Goal: Task Accomplishment & Management: Manage account settings

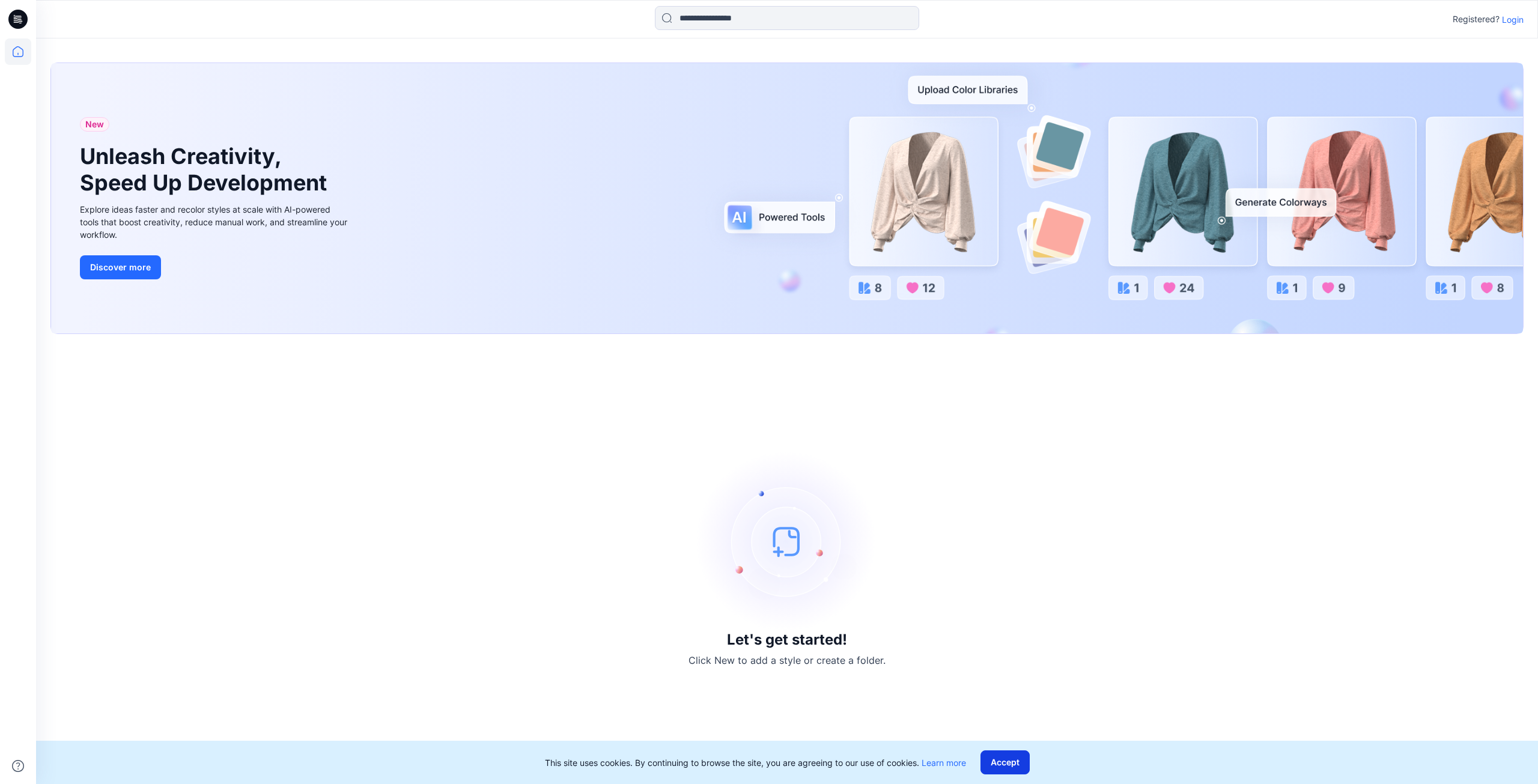
click at [1009, 753] on button "Accept" at bounding box center [1004, 762] width 49 height 24
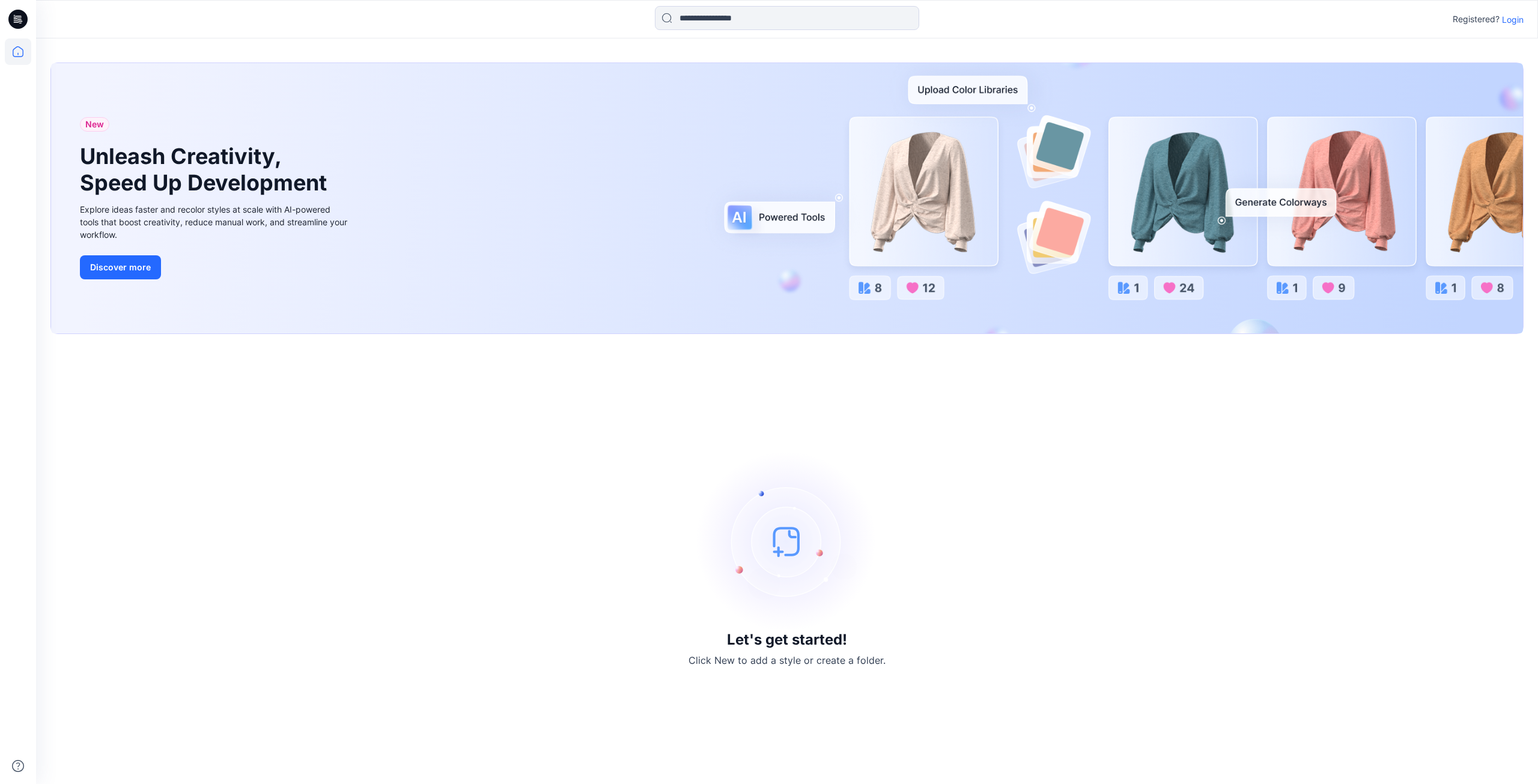
click at [1517, 23] on p "Login" at bounding box center [1512, 20] width 21 height 13
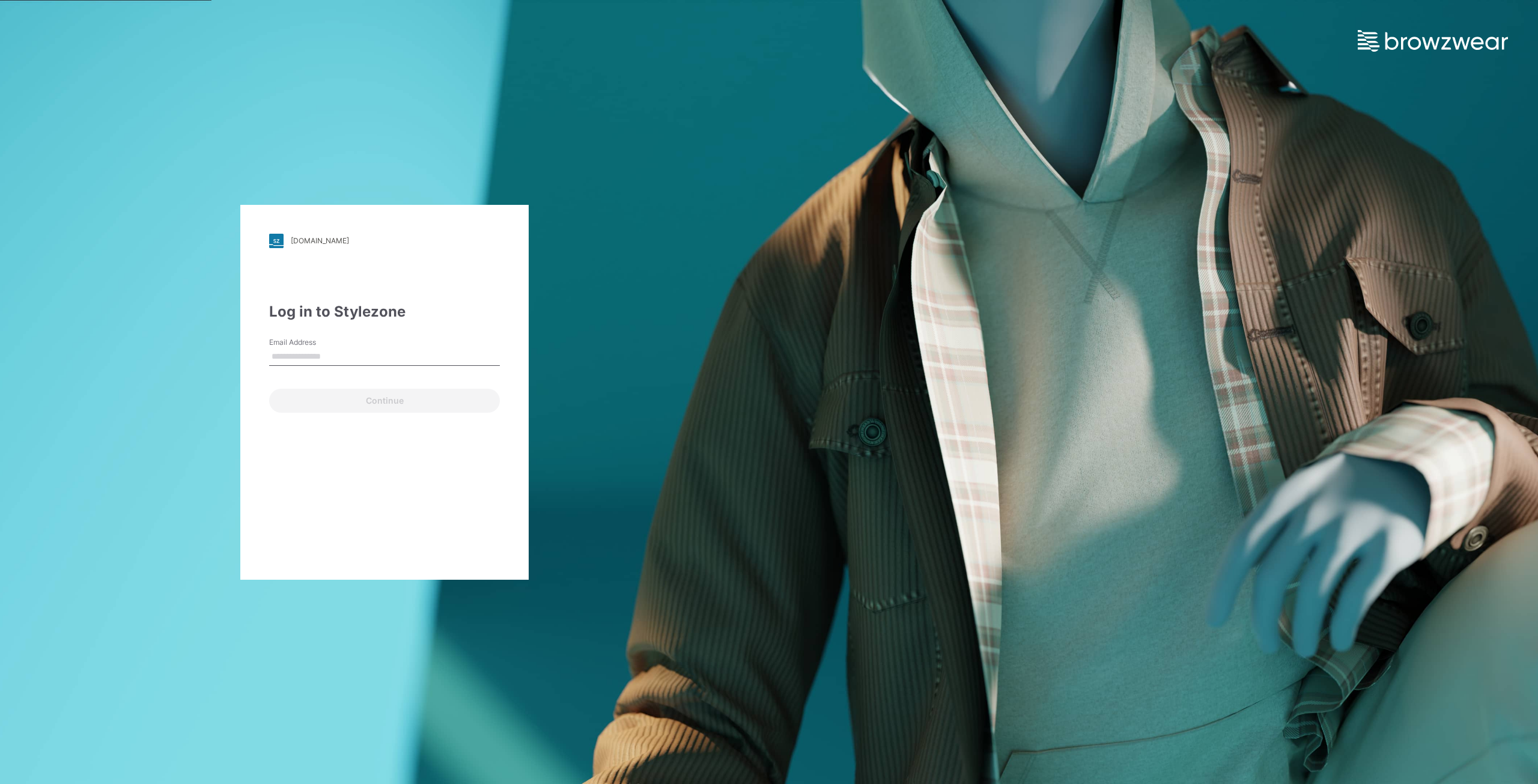
click at [335, 344] on label "Email Address" at bounding box center [311, 342] width 84 height 11
click at [335, 348] on input "Email Address" at bounding box center [384, 356] width 231 height 18
click at [329, 364] on input "Email Address" at bounding box center [384, 356] width 231 height 18
type input "**********"
click at [343, 399] on button "Continue" at bounding box center [384, 401] width 231 height 24
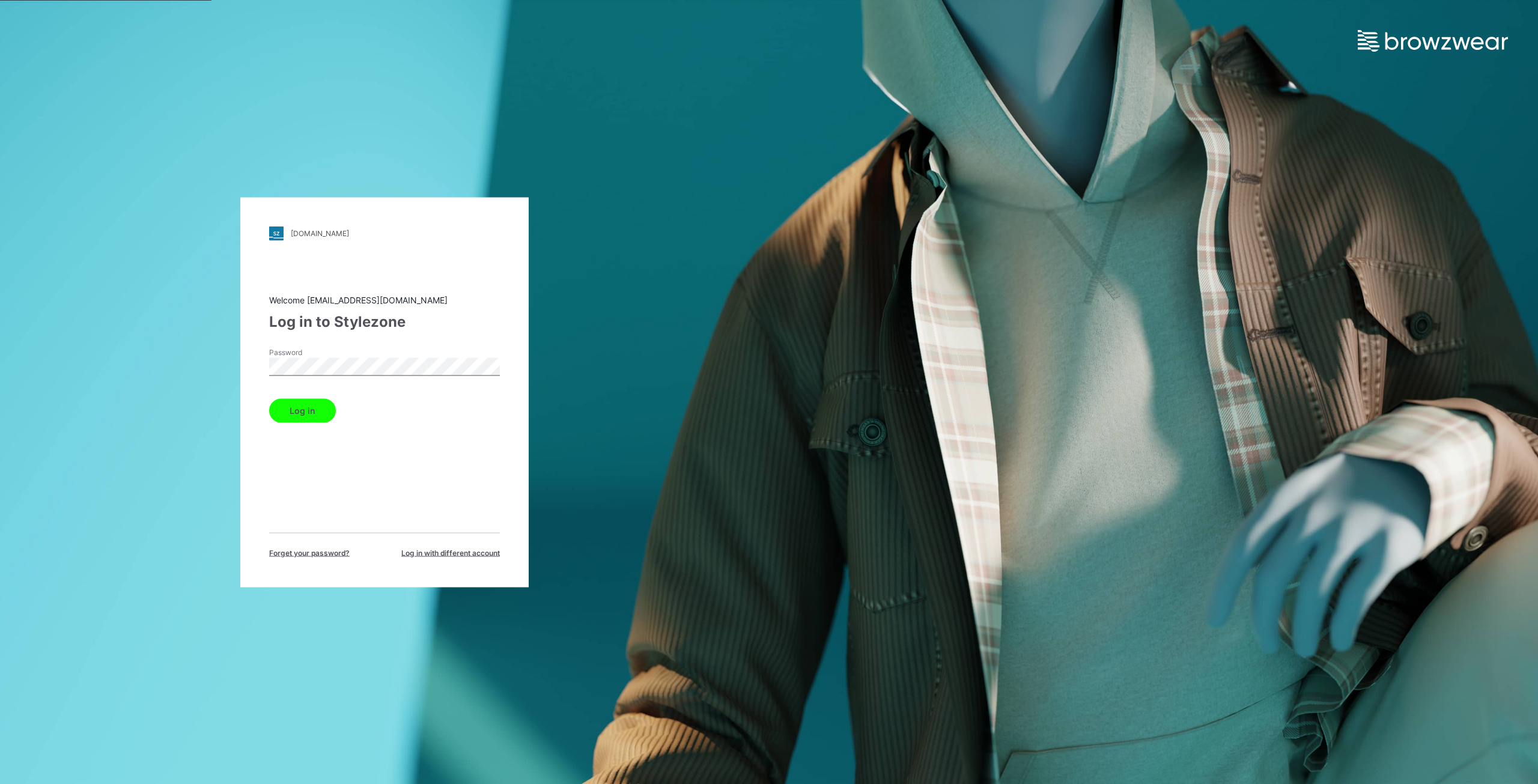
click at [295, 413] on button "Log in" at bounding box center [303, 410] width 67 height 24
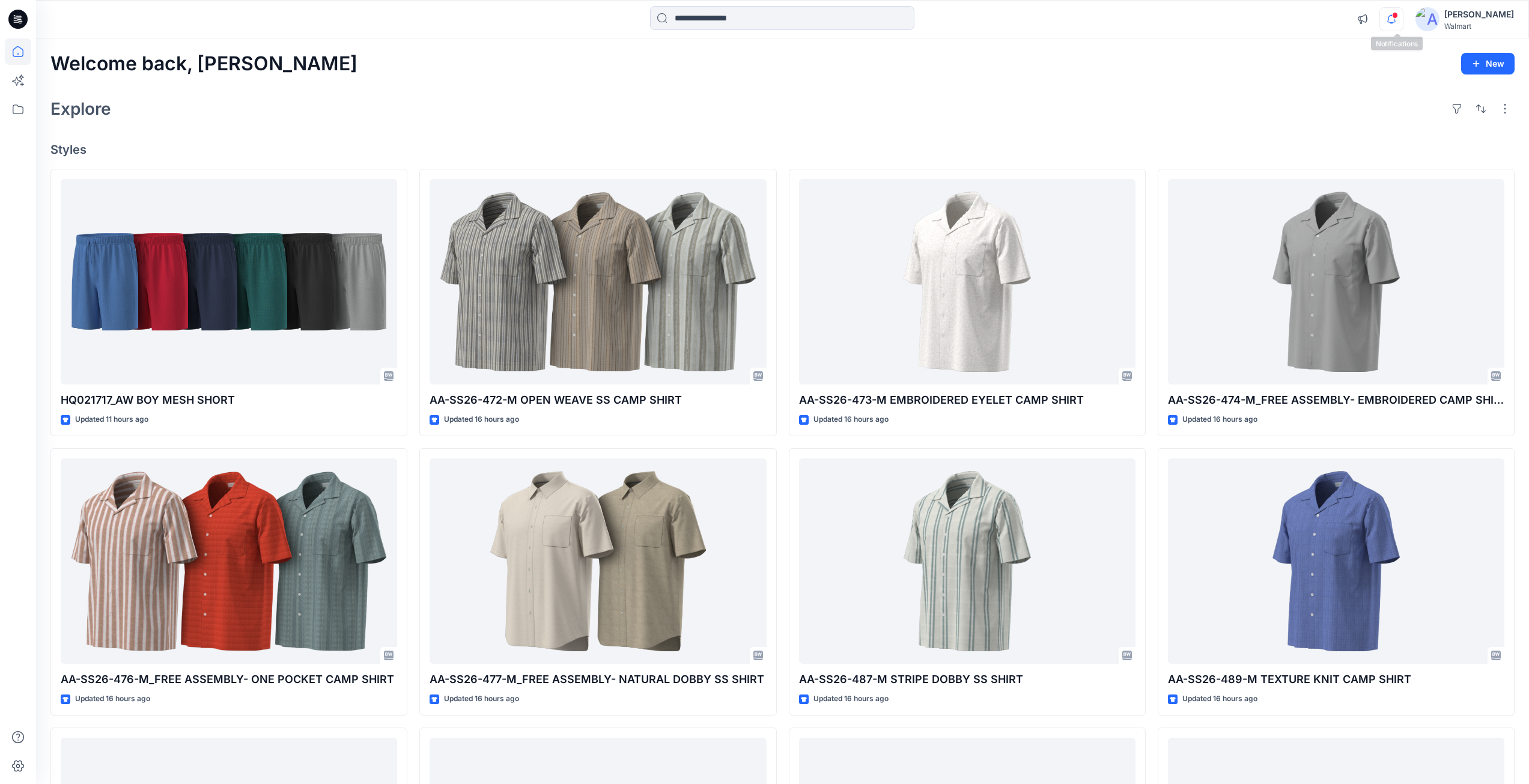
click at [1395, 27] on icon "button" at bounding box center [1391, 19] width 23 height 24
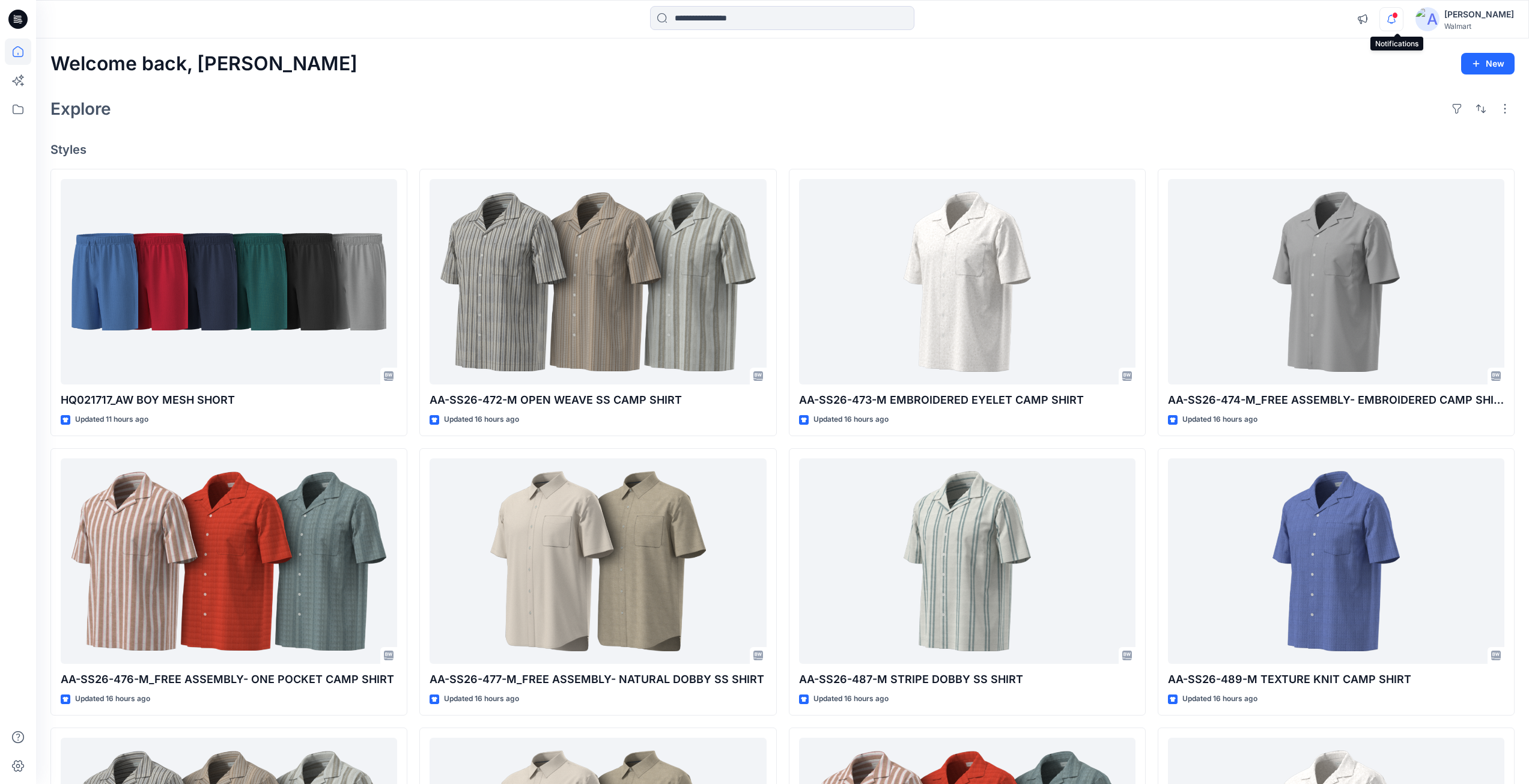
click at [1390, 13] on icon "button" at bounding box center [1391, 19] width 23 height 24
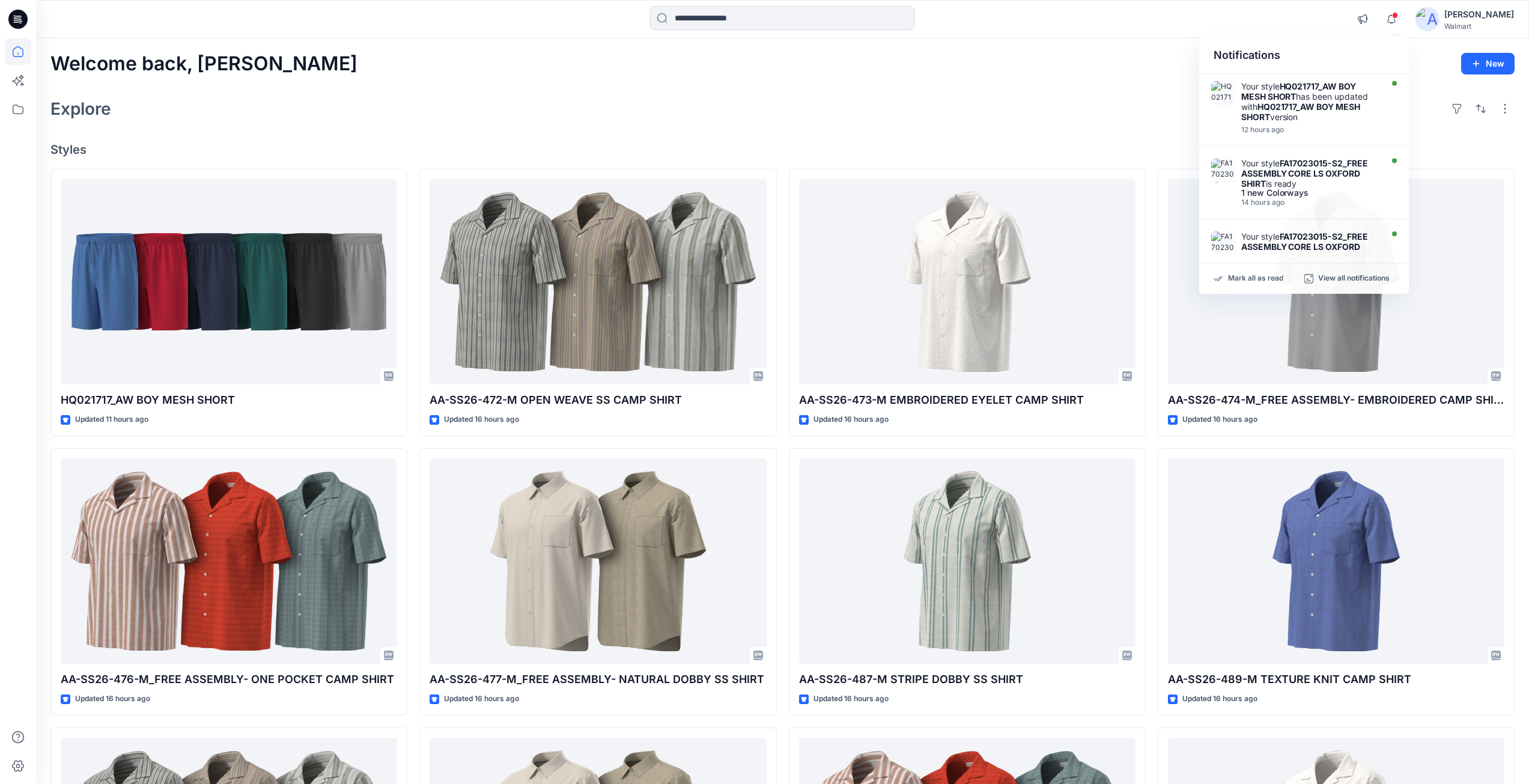
click at [870, 102] on div "Explore" at bounding box center [782, 109] width 1464 height 29
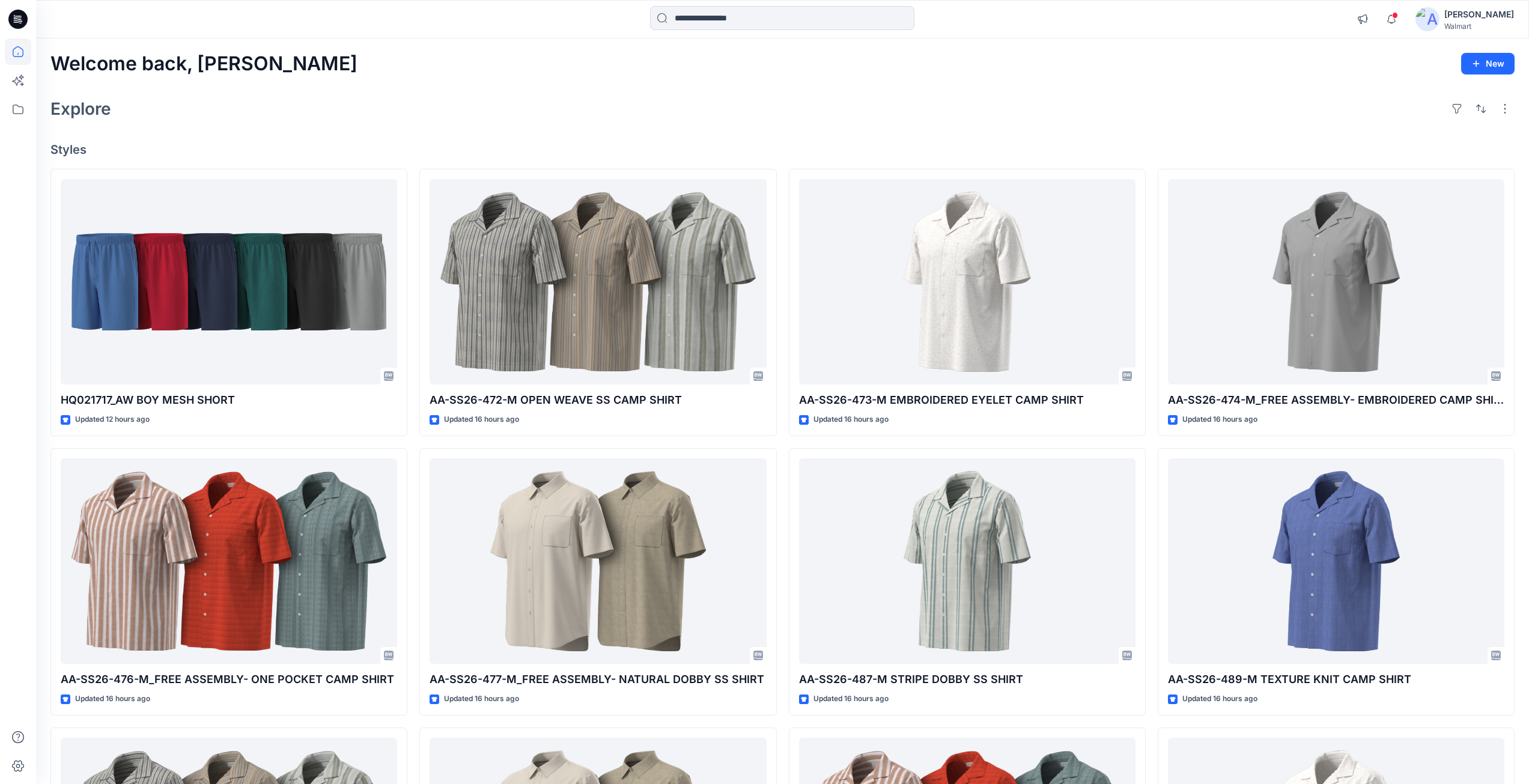
click at [14, 16] on icon at bounding box center [18, 19] width 19 height 19
click at [9, 21] on icon at bounding box center [18, 19] width 19 height 38
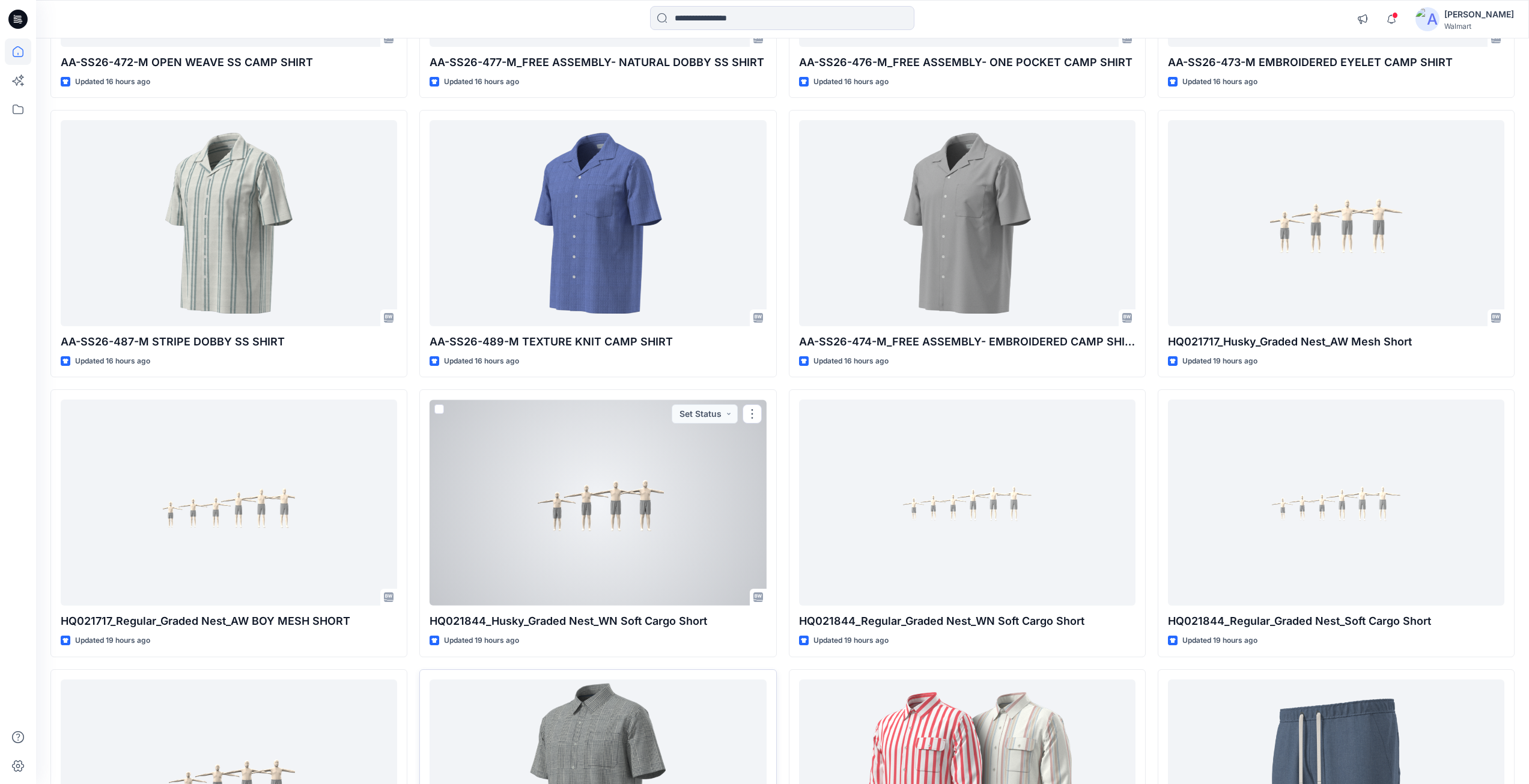
scroll to position [1261, 0]
